Goal: Transaction & Acquisition: Purchase product/service

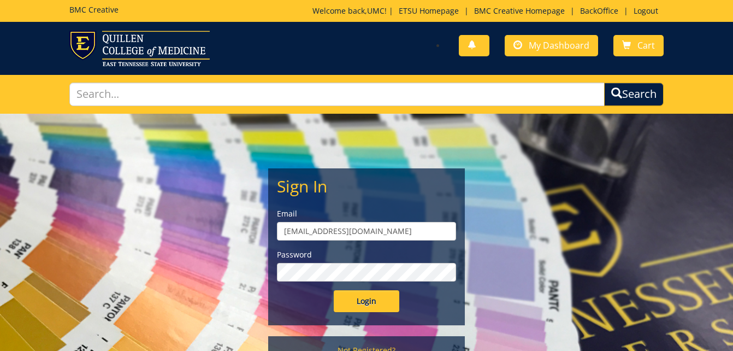
scroll to position [13, 0]
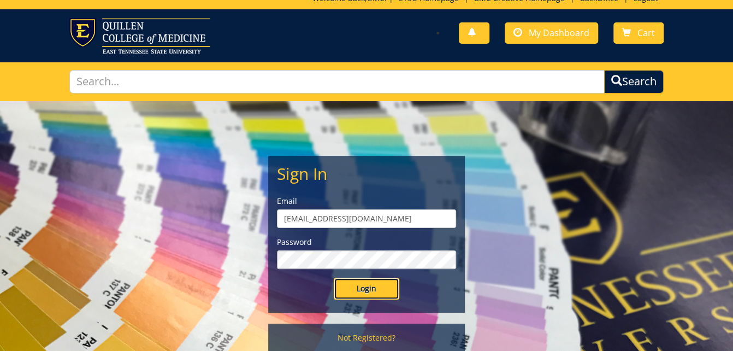
click at [360, 290] on input "Login" at bounding box center [367, 289] width 66 height 22
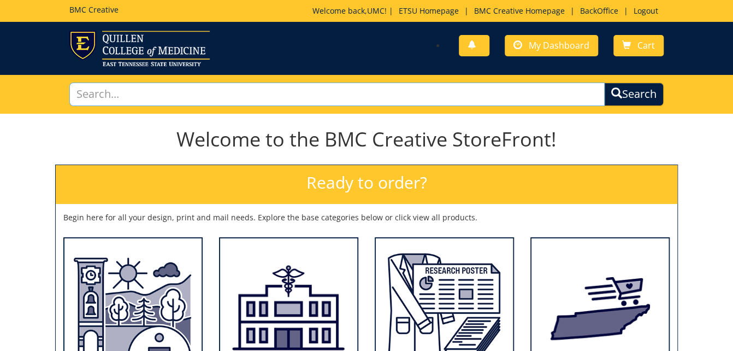
click at [303, 97] on input "text" at bounding box center [337, 94] width 536 height 23
type input "logo"
click at [604, 83] on button "Search" at bounding box center [634, 94] width 60 height 23
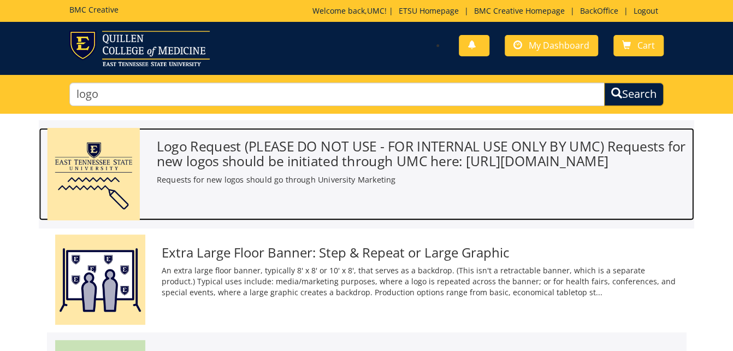
click at [264, 160] on h3 "Logo Request (PLEASE DO NOT USE - FOR INTERNAL USE ONLY BY UMC) Requests for ne…" at bounding box center [422, 154] width 530 height 30
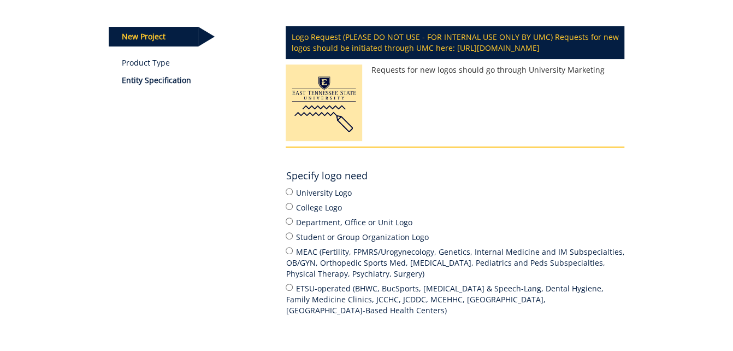
scroll to position [131, 0]
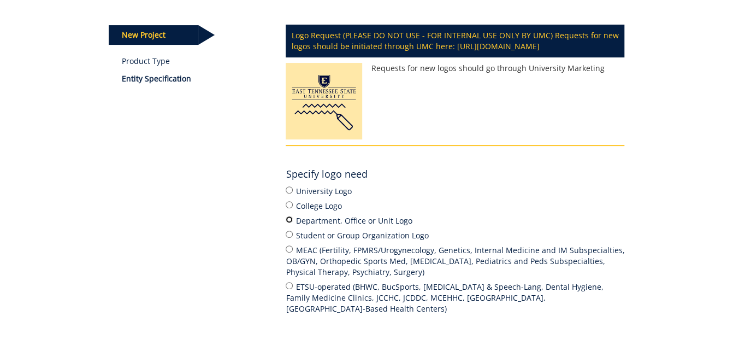
click at [290, 223] on input "Department, Office or Unit Logo" at bounding box center [289, 219] width 7 height 7
radio input "true"
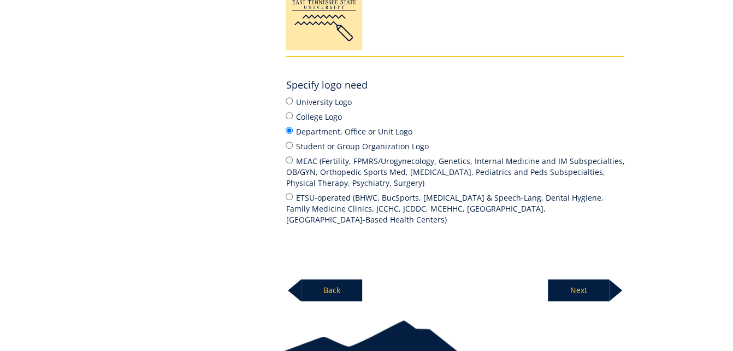
scroll to position [209, 0]
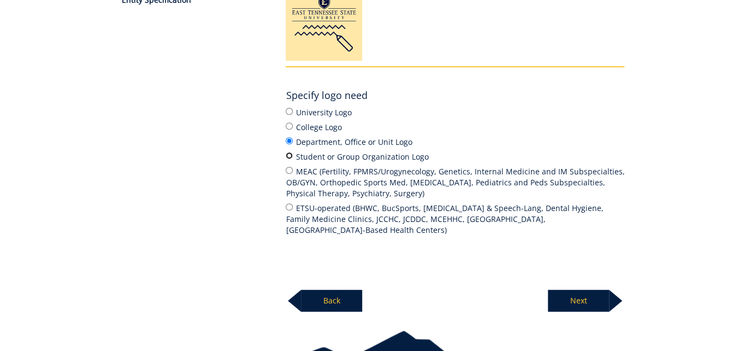
click at [290, 159] on input "Student or Group Organization Logo" at bounding box center [289, 155] width 7 height 7
radio input "true"
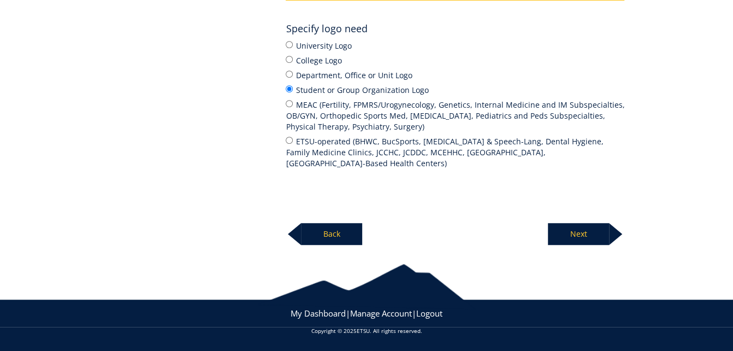
click at [585, 235] on p "Next" at bounding box center [578, 234] width 61 height 22
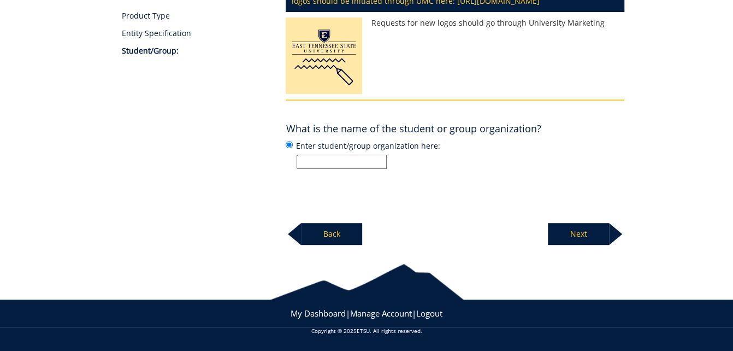
scroll to position [186, 0]
click at [366, 166] on input "Enter student/group organization here:" at bounding box center [342, 162] width 90 height 14
paste input "Black Alumni Society"
type input "Black Alumni Society"
click at [579, 237] on p "Next" at bounding box center [578, 234] width 61 height 22
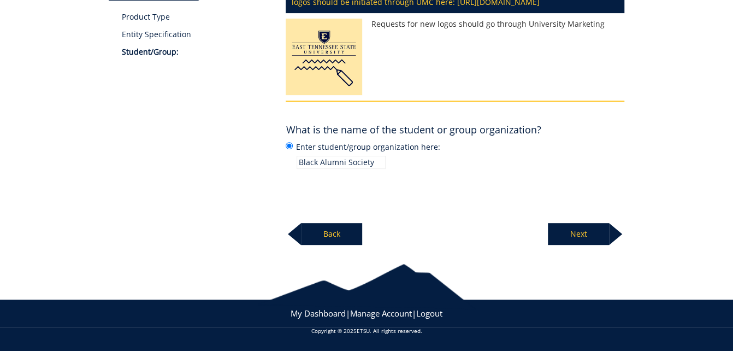
scroll to position [184, 0]
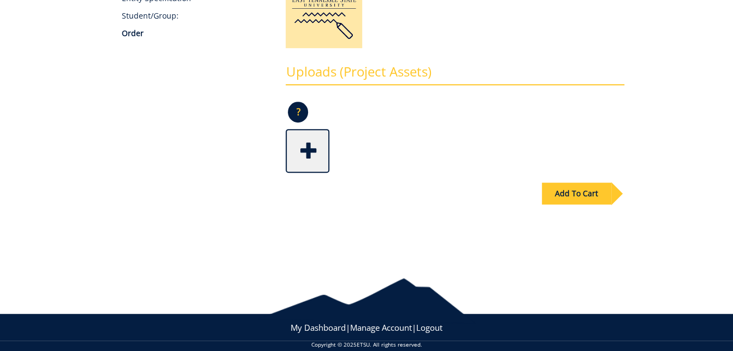
scroll to position [224, 0]
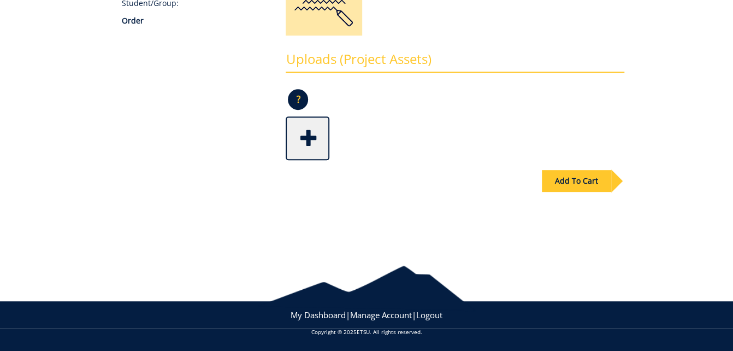
click at [600, 187] on div "Add To Cart" at bounding box center [576, 181] width 69 height 22
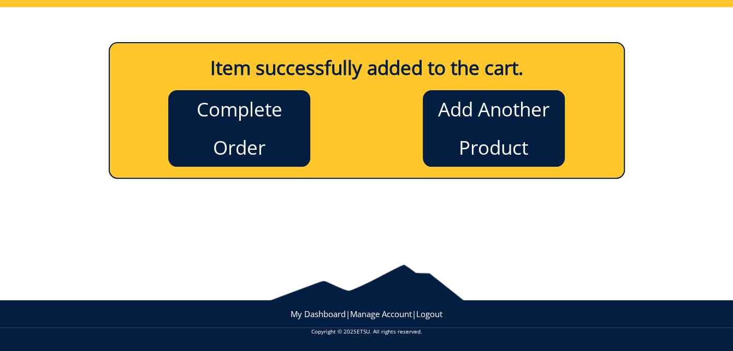
scroll to position [105, 0]
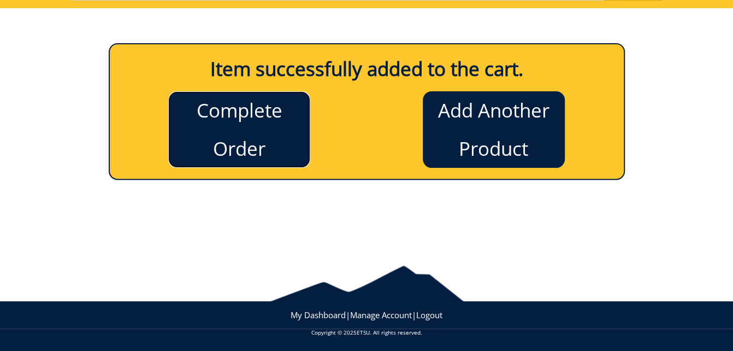
click at [215, 132] on link "Complete Order" at bounding box center [239, 129] width 142 height 77
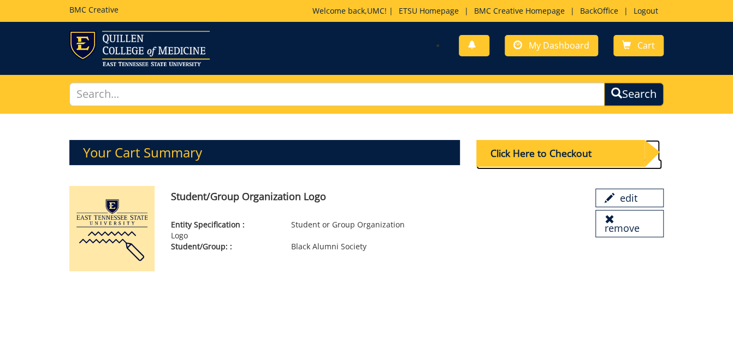
click at [526, 155] on div "Click Here to Checkout" at bounding box center [561, 153] width 168 height 27
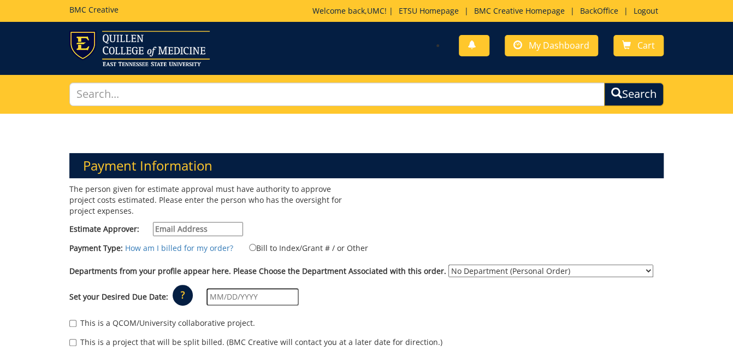
click at [214, 229] on input "Estimate Approver:" at bounding box center [198, 229] width 90 height 14
type input "identity@etsu.edu"
click at [249, 246] on input "Bill to Index/Grant # / or Other" at bounding box center [252, 247] width 7 height 7
radio input "true"
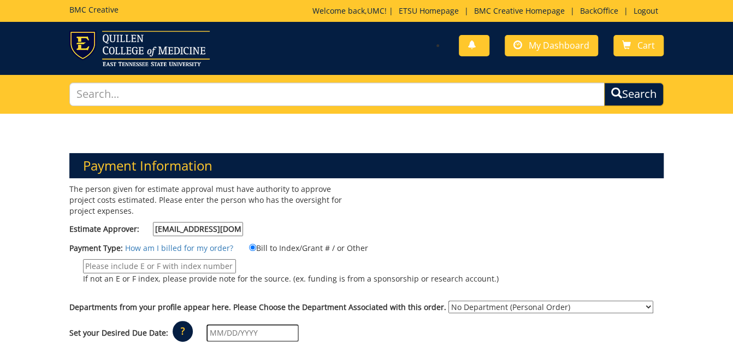
click at [190, 268] on input "If not an E or F index, please provide note for the source. (ex. funding is fro…" at bounding box center [159, 266] width 153 height 14
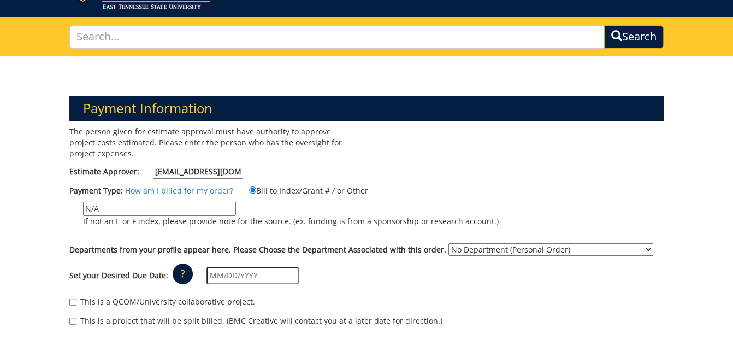
scroll to position [65, 0]
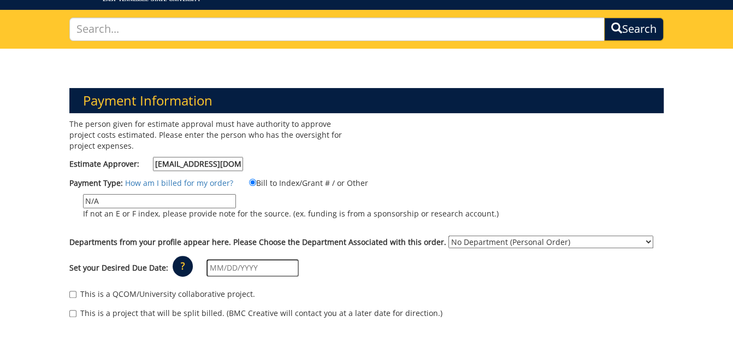
type input "N/A"
click at [449, 236] on select "No Department (Personal Order) Alumni (ALU) Arts and Sciences (CAS) Athletics (…" at bounding box center [551, 242] width 205 height 13
select select "10"
click option "Alumni (ALU)" at bounding box center [0, 0] width 0 height 0
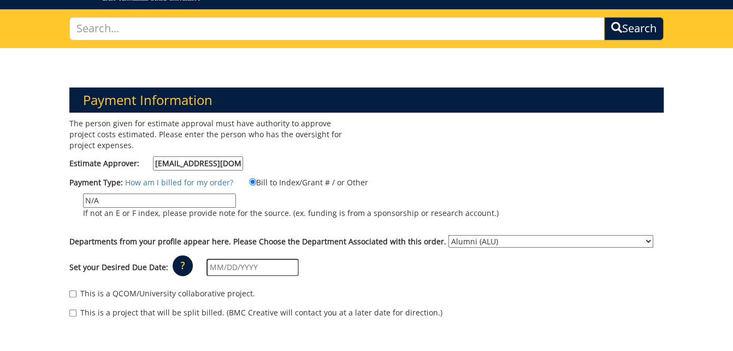
click at [266, 266] on input "text" at bounding box center [253, 266] width 92 height 17
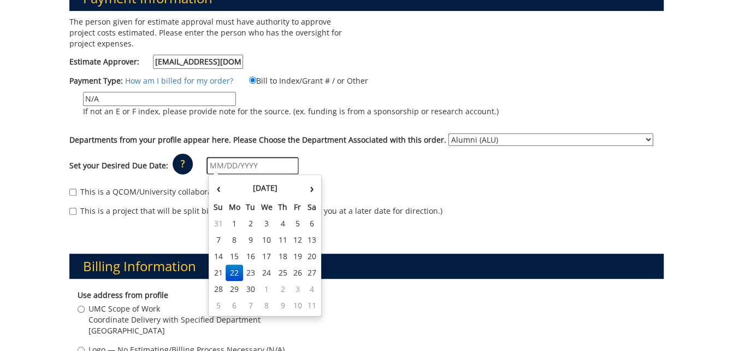
scroll to position [169, 0]
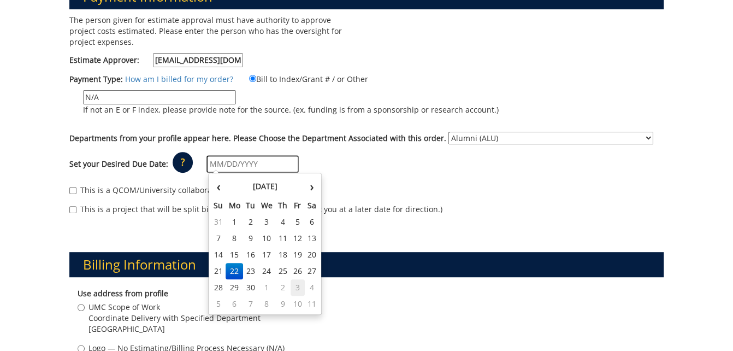
click at [297, 289] on td "3" at bounding box center [298, 287] width 15 height 16
type input "[DATE]"
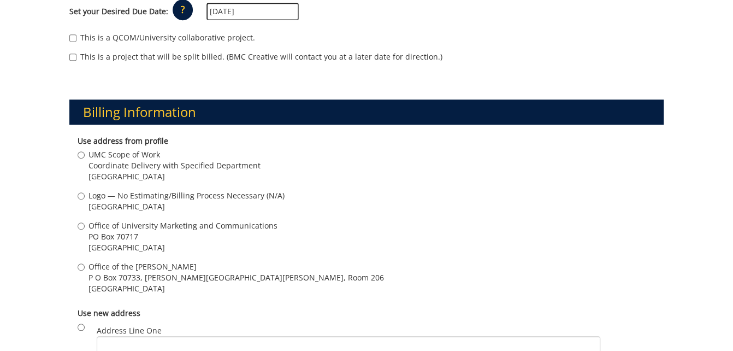
scroll to position [308, 0]
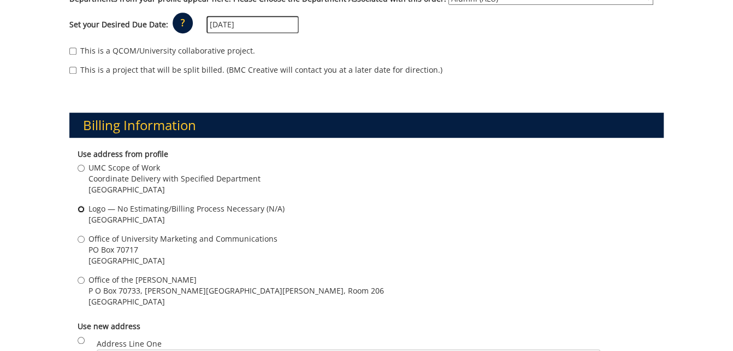
click at [78, 209] on input "Logo — No Estimating/Billing Process Necessary (N/A) Johnson City , TN 37614" at bounding box center [81, 208] width 7 height 7
radio input "true"
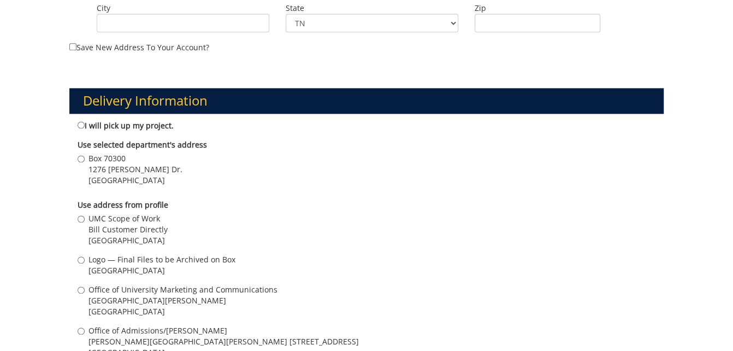
scroll to position [739, 0]
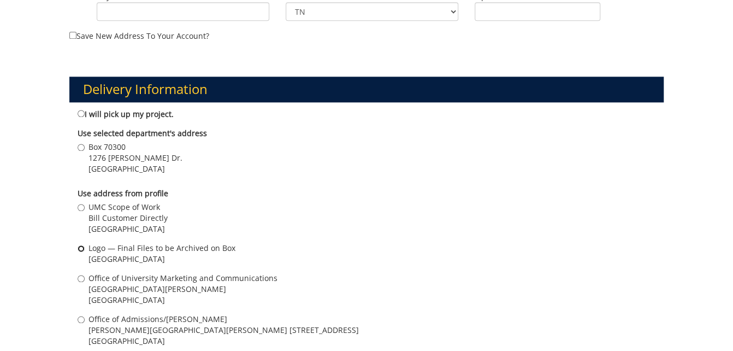
click at [81, 250] on input "Logo — Final Files to be Archived on Box Johnson City , TN 37614" at bounding box center [81, 248] width 7 height 7
radio input "true"
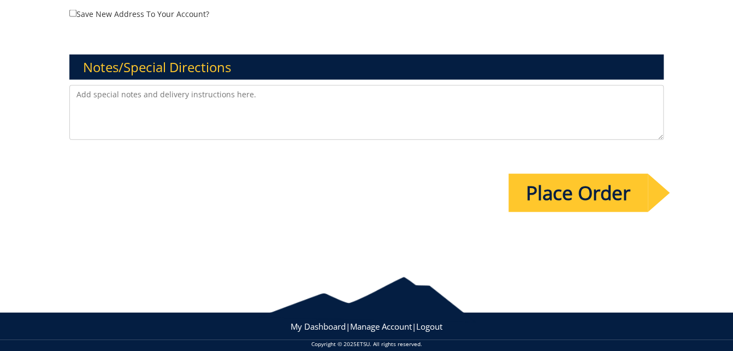
scroll to position [1280, 0]
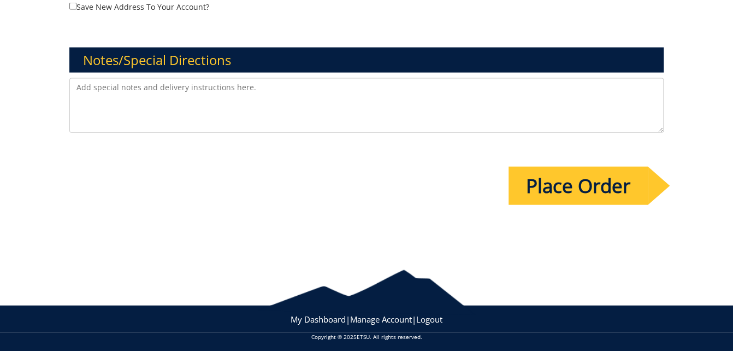
click at [109, 88] on textarea at bounding box center [366, 105] width 595 height 55
paste textarea "Black Alumni Society"
drag, startPoint x: 187, startPoint y: 86, endPoint x: 186, endPoint y: 95, distance: 9.4
click at [187, 87] on textarea "Please create a text under logo for "Black Alumni Society." When finished the f…" at bounding box center [366, 105] width 595 height 55
drag, startPoint x: 534, startPoint y: 85, endPoint x: 197, endPoint y: 144, distance: 341.7
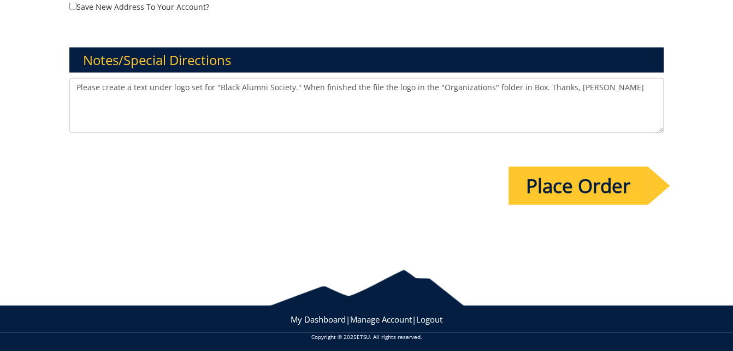
click at [116, 80] on textarea "Please create a text under logo set for "Black Alumni Society." When finished t…" at bounding box center [366, 105] width 595 height 55
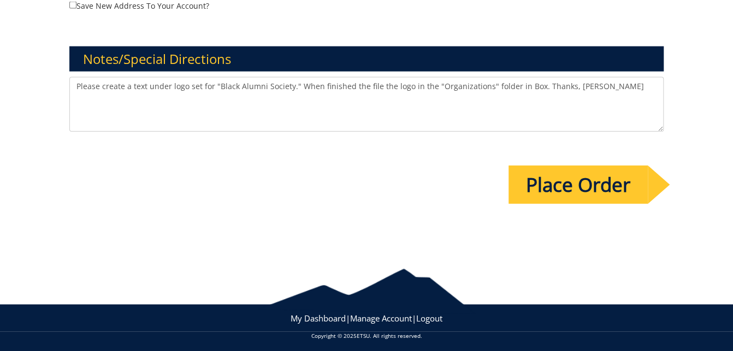
type textarea "Please create a text under logo set for "Black Alumni Society." When finished t…"
drag, startPoint x: 589, startPoint y: 184, endPoint x: 552, endPoint y: 208, distance: 44.3
click at [589, 185] on input "Place Order" at bounding box center [578, 185] width 139 height 38
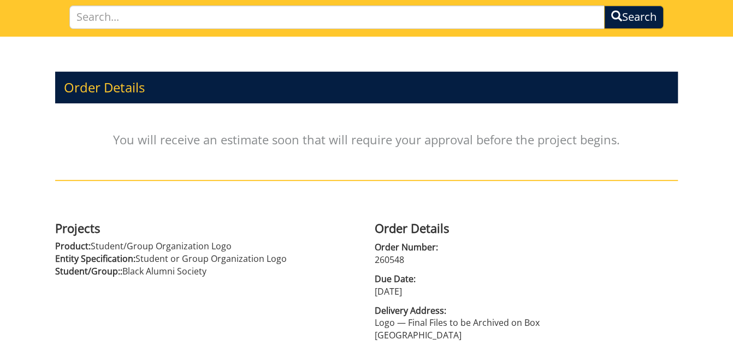
scroll to position [80, 0]
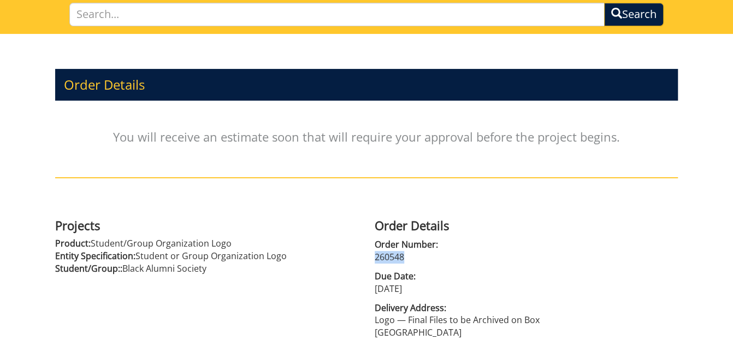
drag, startPoint x: 407, startPoint y: 255, endPoint x: 362, endPoint y: 258, distance: 44.4
click at [371, 257] on div "Order Details Order Number: 260548 Due Date: [DATE] Delivery Address: Logo — Fi…" at bounding box center [527, 276] width 320 height 126
copy p "260548"
